Goal: Information Seeking & Learning: Find specific fact

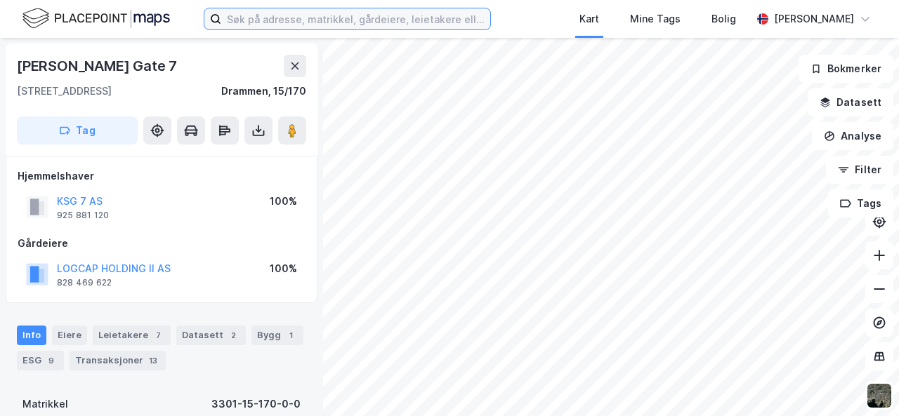
click at [383, 21] on input at bounding box center [355, 18] width 269 height 21
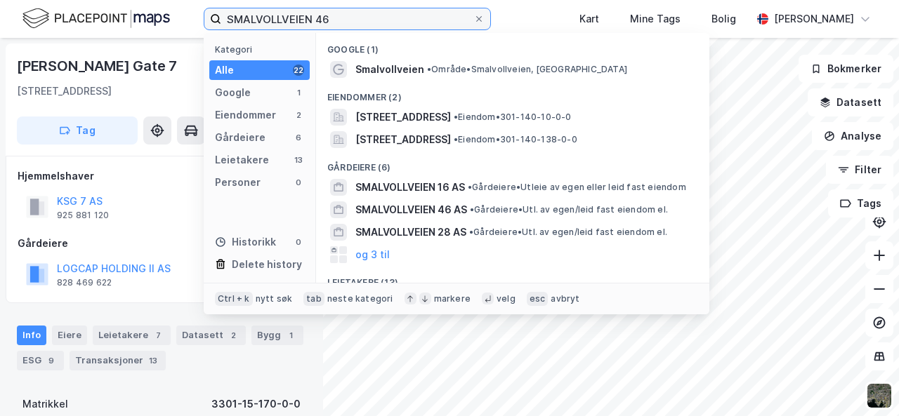
type input "SMALVOLLVEIEN 46"
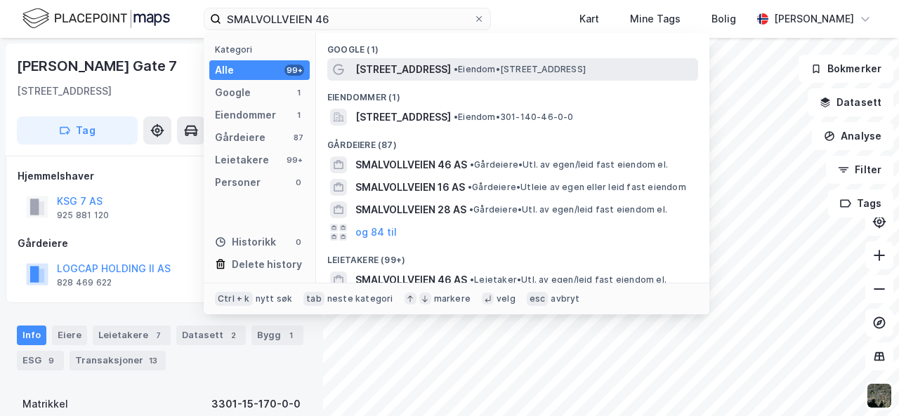
click at [532, 61] on div "Smalvollveien 46 • Eiendom • Smalvollveien 46, 0667 Oslo" at bounding box center [525, 69] width 340 height 17
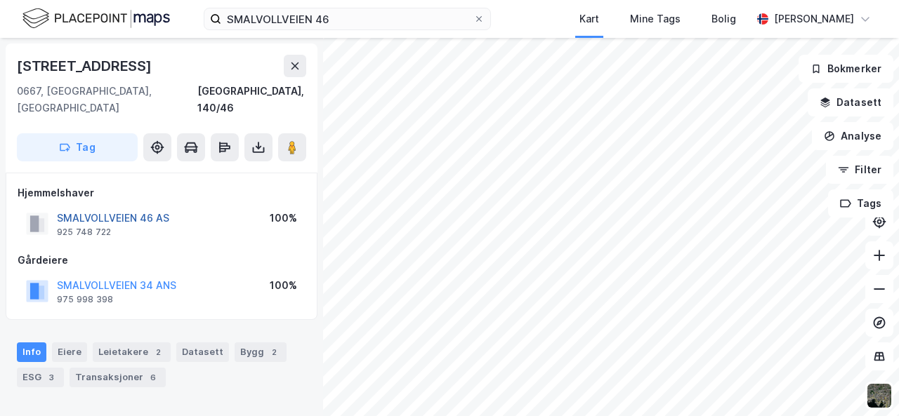
click at [0, 0] on button "SMALVOLLVEIEN 46 AS" at bounding box center [0, 0] width 0 height 0
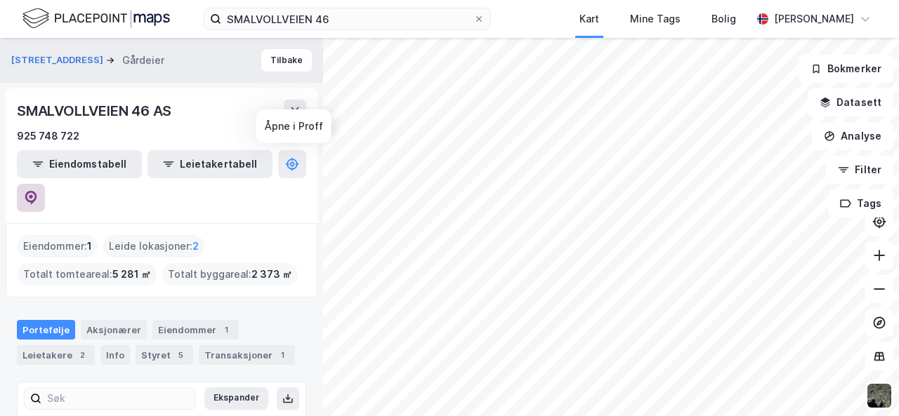
click at [45, 184] on button at bounding box center [31, 198] width 28 height 28
